Goal: Task Accomplishment & Management: Manage account settings

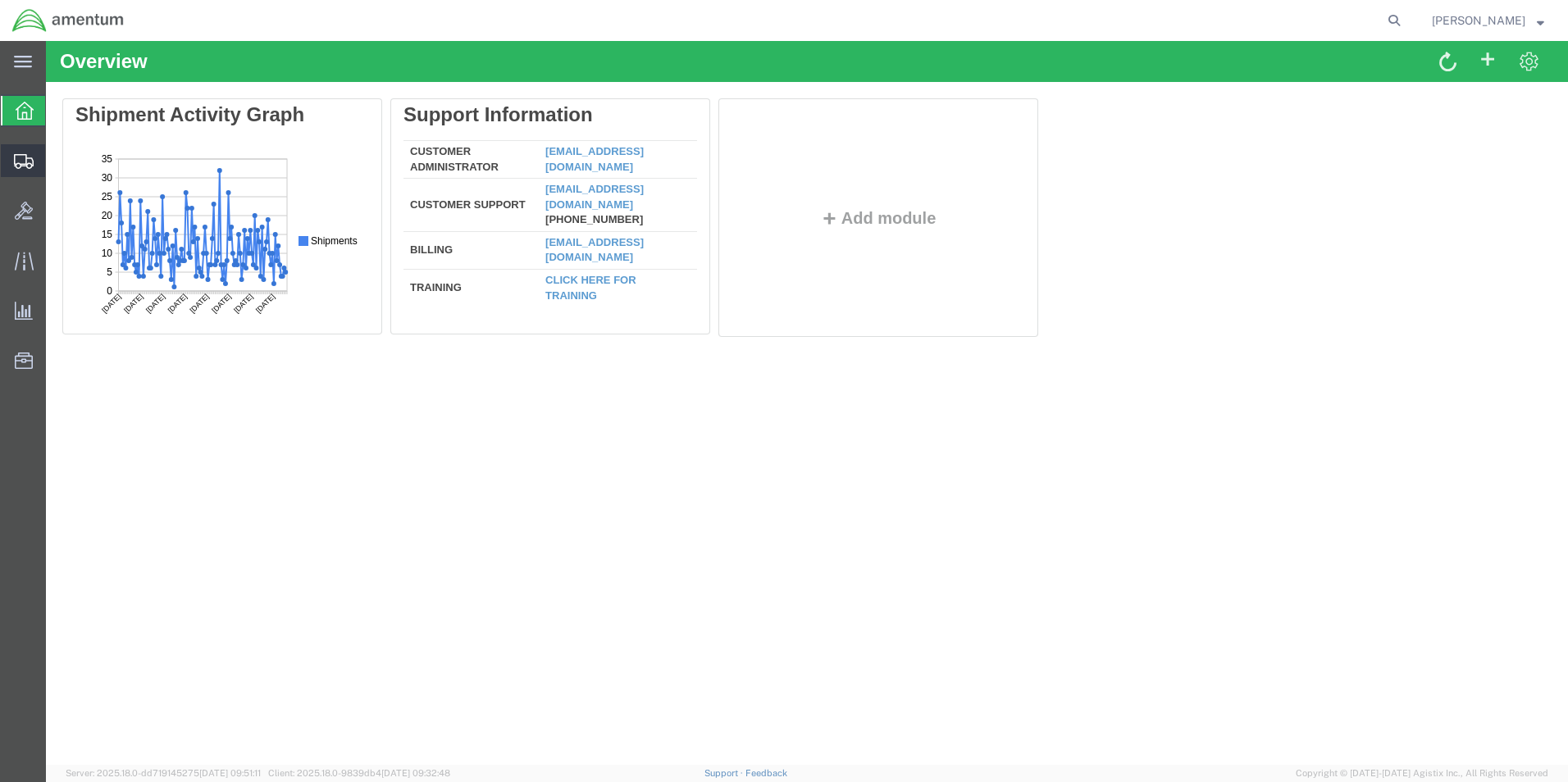
click at [22, 159] on icon at bounding box center [24, 161] width 20 height 15
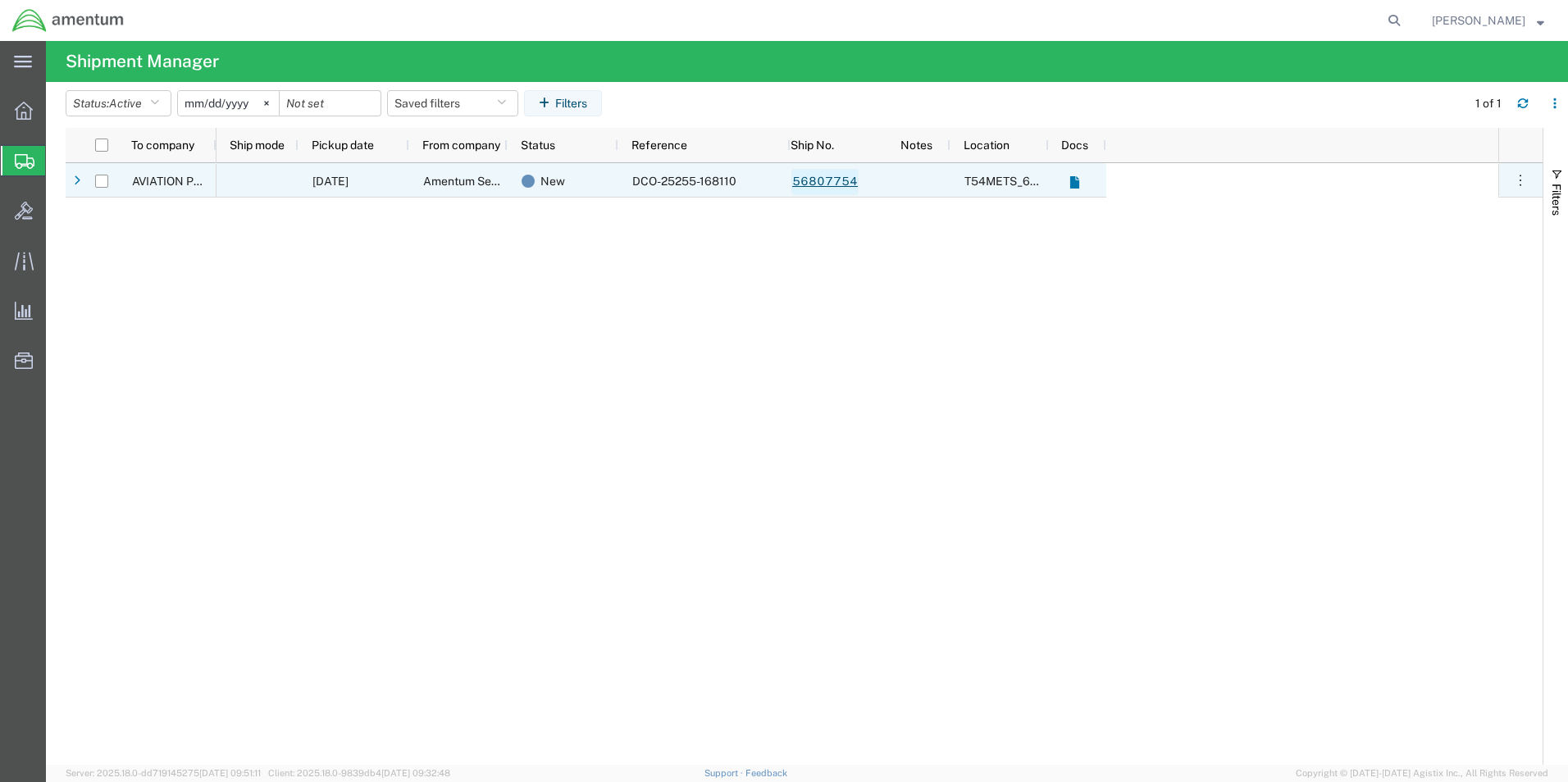
click at [825, 182] on link "56807754" at bounding box center [825, 181] width 67 height 26
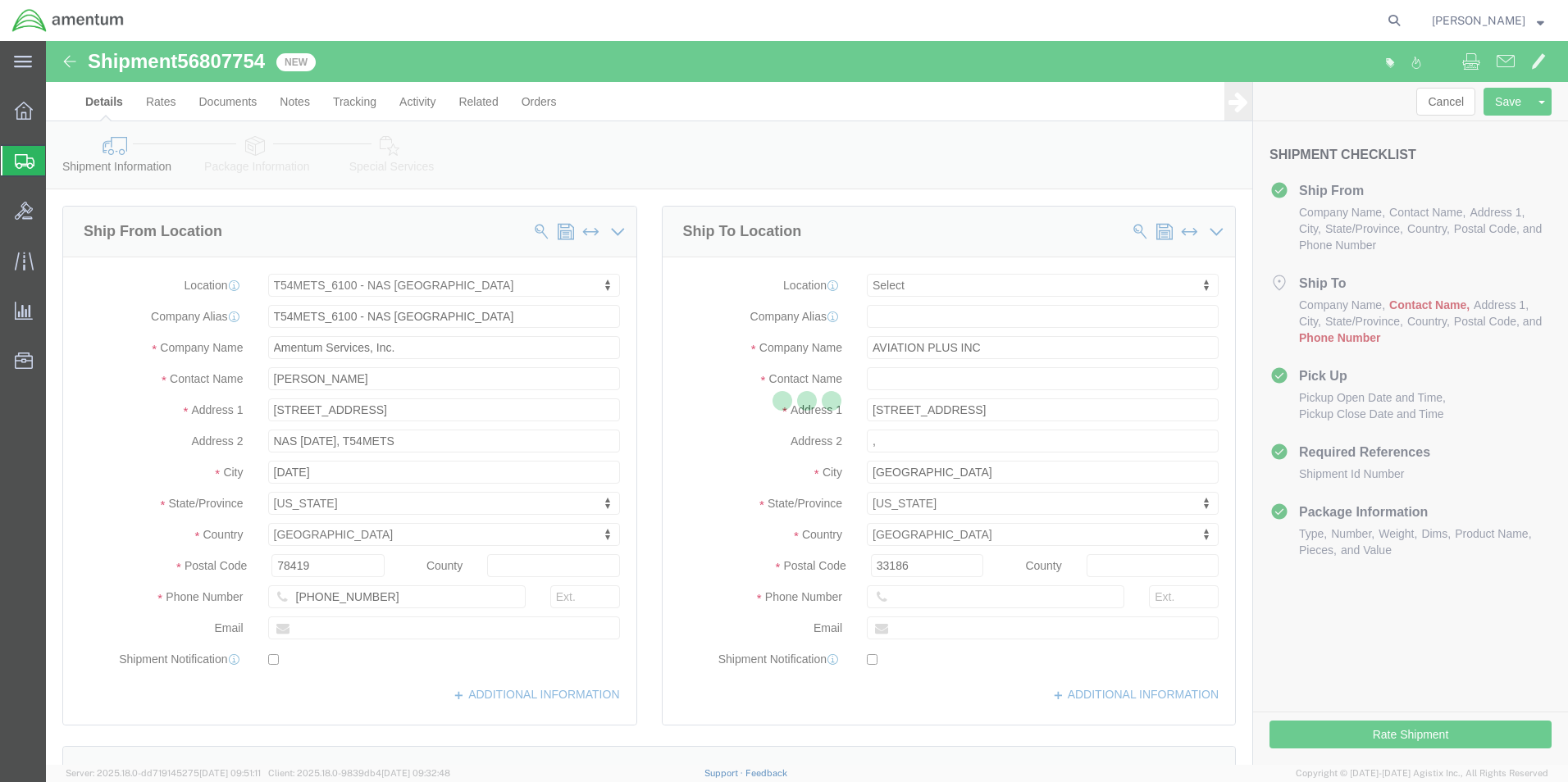
select select "67191"
select select
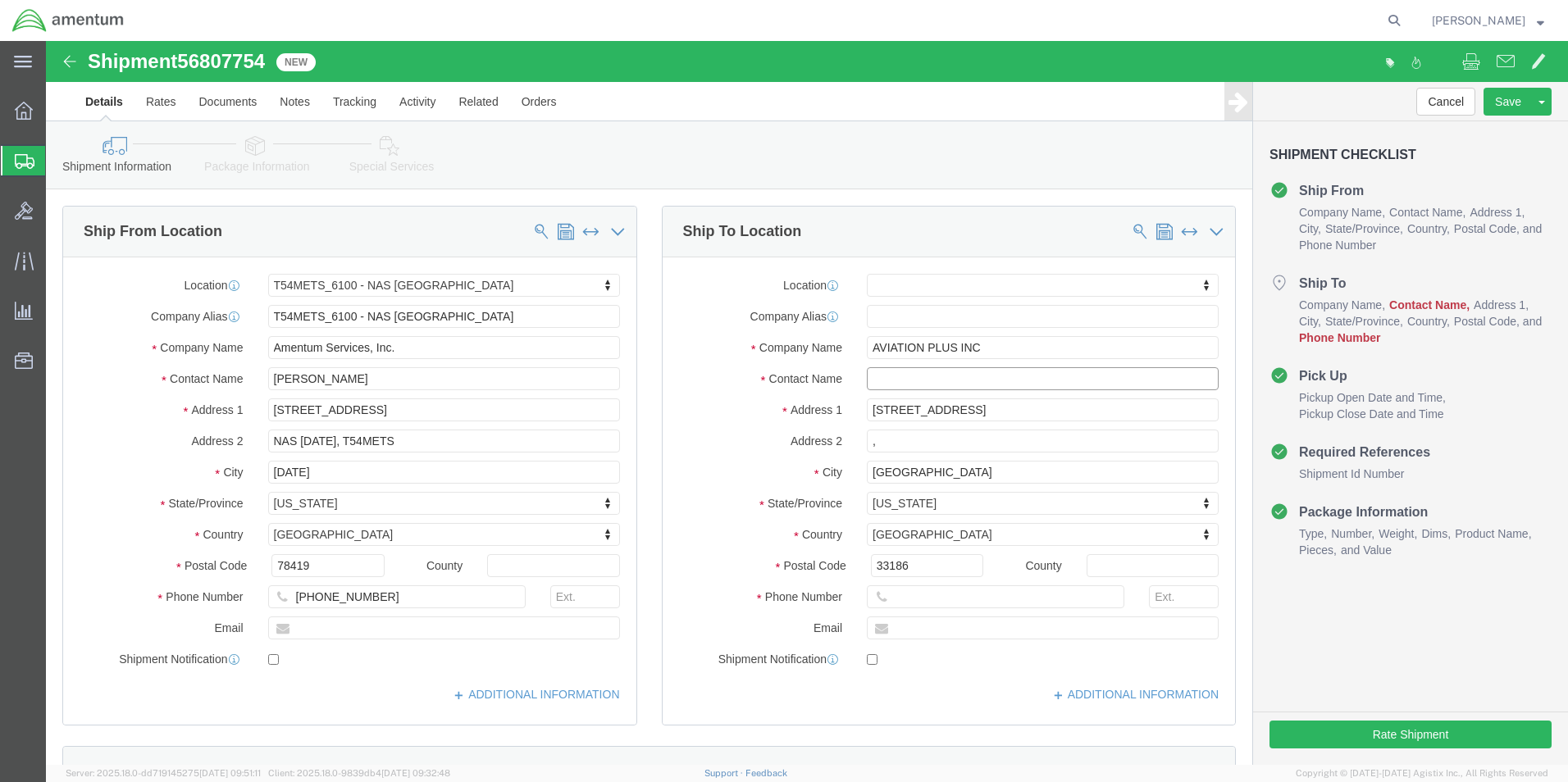
click input "text"
type input "EDD"
click p "- AVIATION PLUS INC - ([PERSON_NAME]) [STREET_ADDRESS]"
select select
type input "[PHONE_NUMBER]"
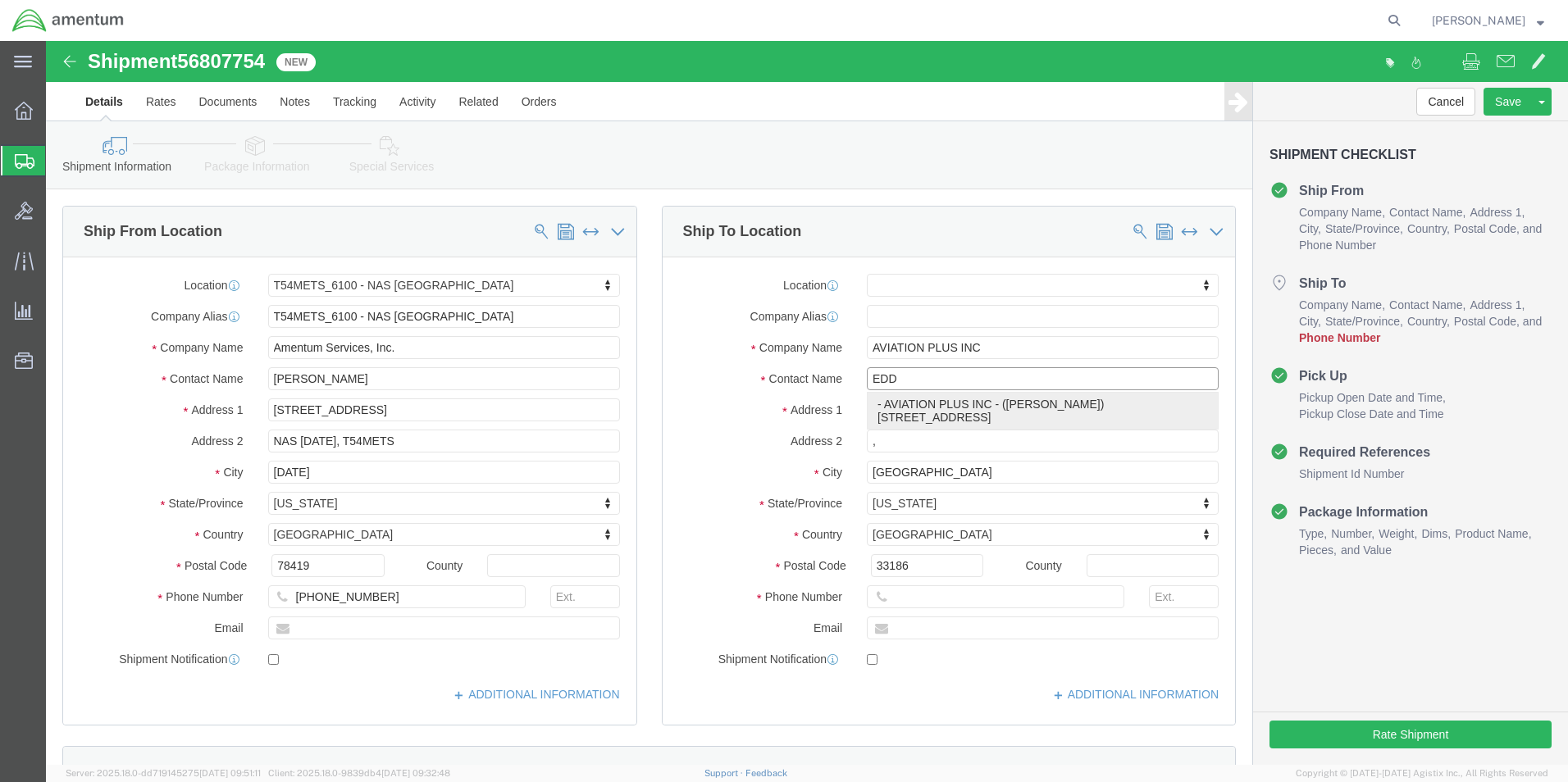
type input "[PERSON_NAME]"
select select "FL"
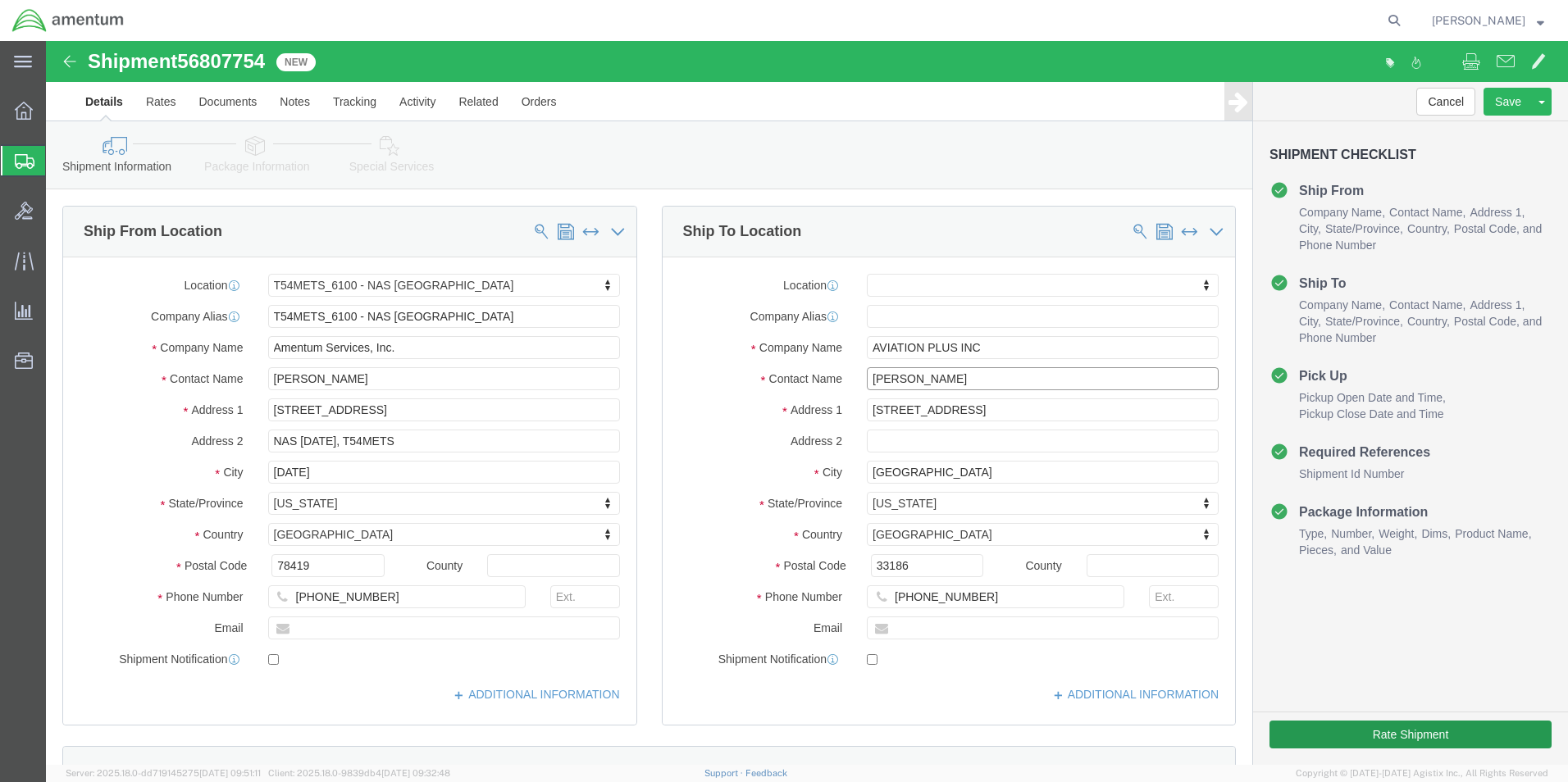
type input "[PERSON_NAME]"
click button "Rate Shipment"
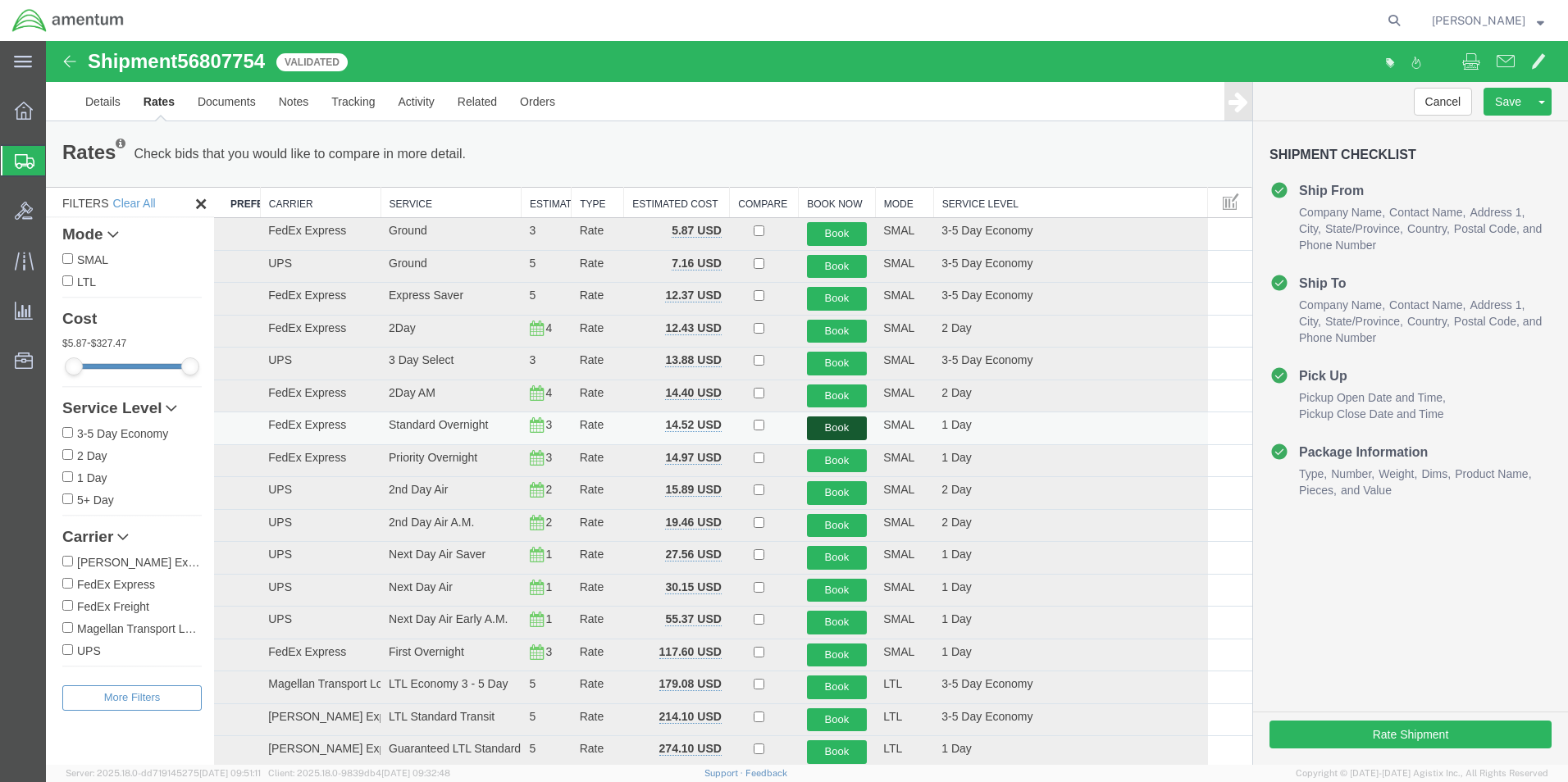
click at [815, 419] on button "Book" at bounding box center [837, 428] width 61 height 24
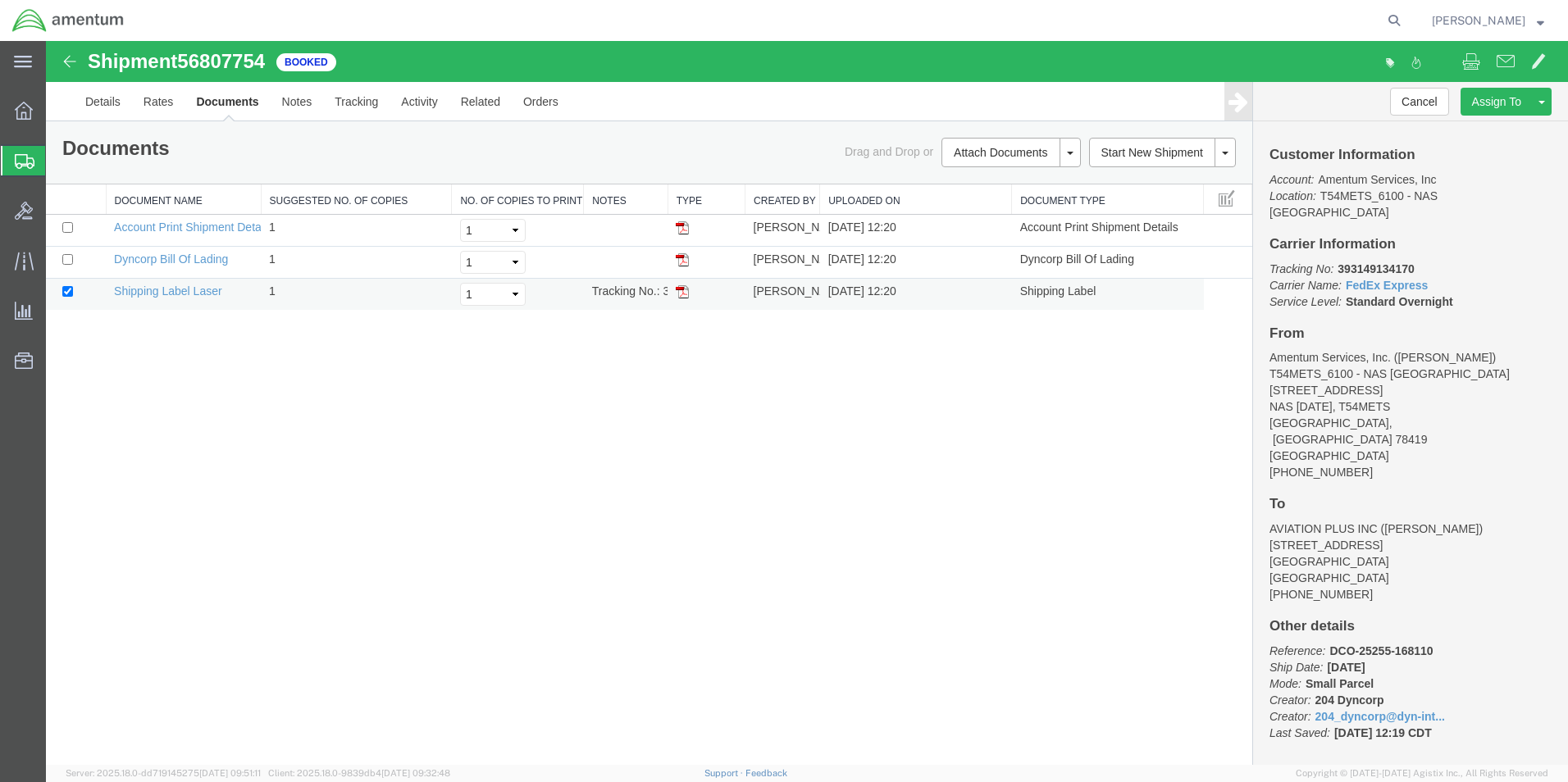
click at [677, 291] on img at bounding box center [682, 292] width 13 height 13
drag, startPoint x: 26, startPoint y: 166, endPoint x: 392, endPoint y: 14, distance: 396.3
click at [26, 166] on icon at bounding box center [25, 161] width 20 height 15
